Goal: Information Seeking & Learning: Stay updated

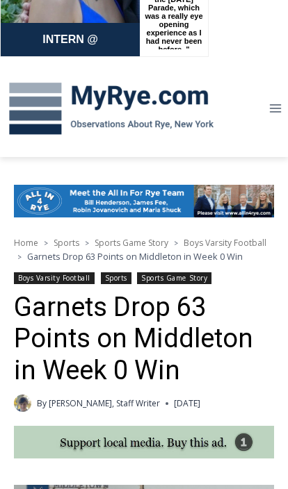
scroll to position [176, 0]
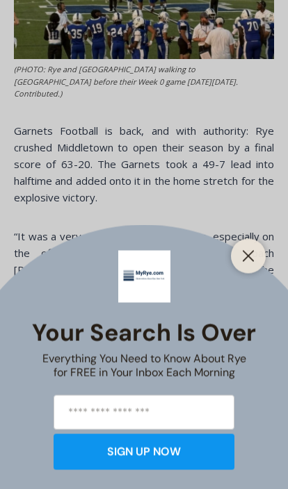
click at [254, 266] on button "Close" at bounding box center [247, 256] width 19 height 19
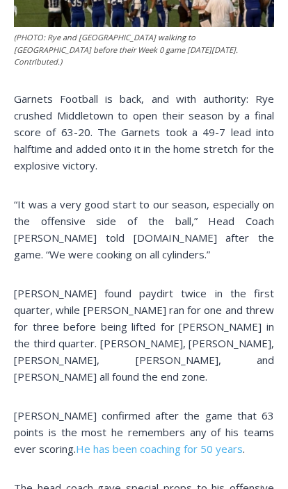
scroll to position [629, 0]
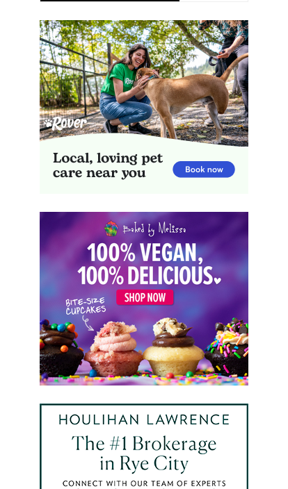
scroll to position [1658, 0]
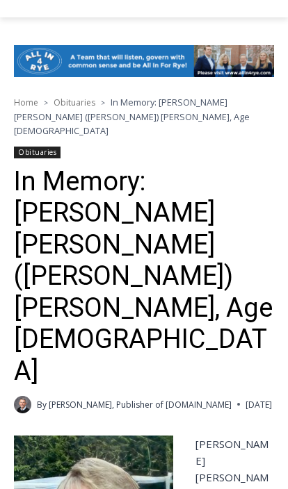
scroll to position [407, 0]
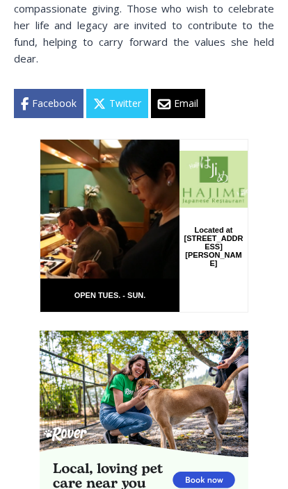
scroll to position [1988, 0]
